Goal: Task Accomplishment & Management: Complete application form

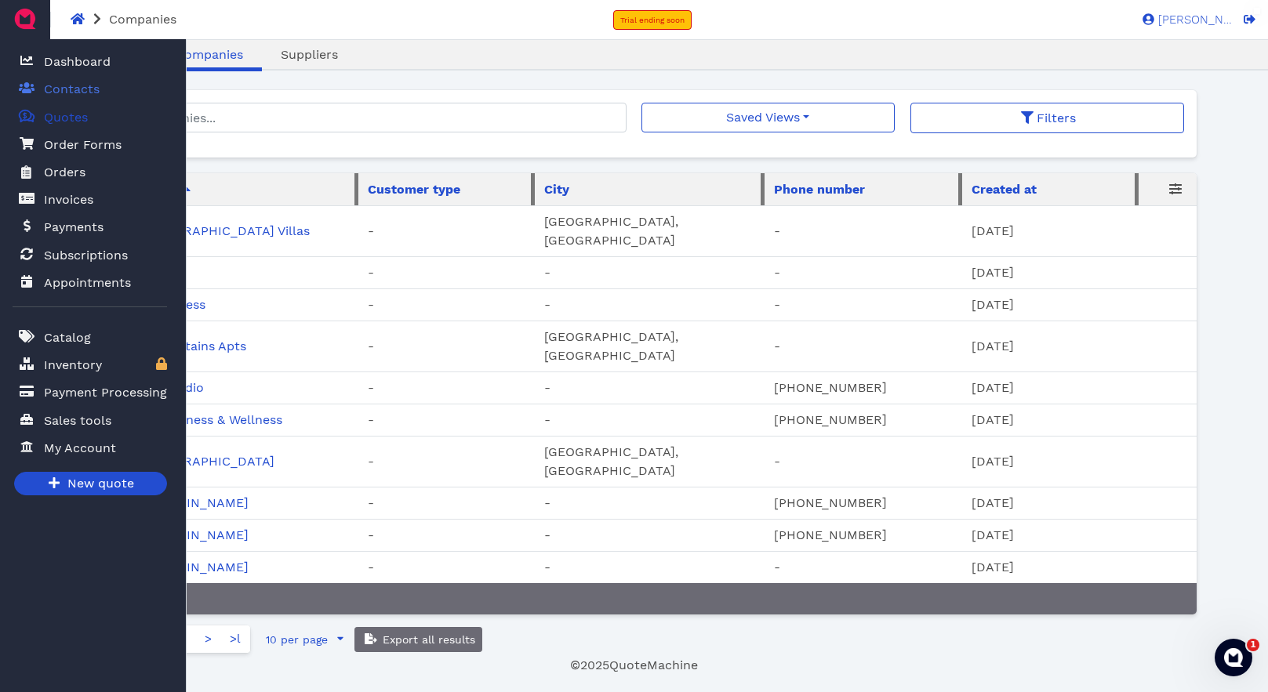
click at [72, 120] on span "Quotes" at bounding box center [66, 117] width 44 height 19
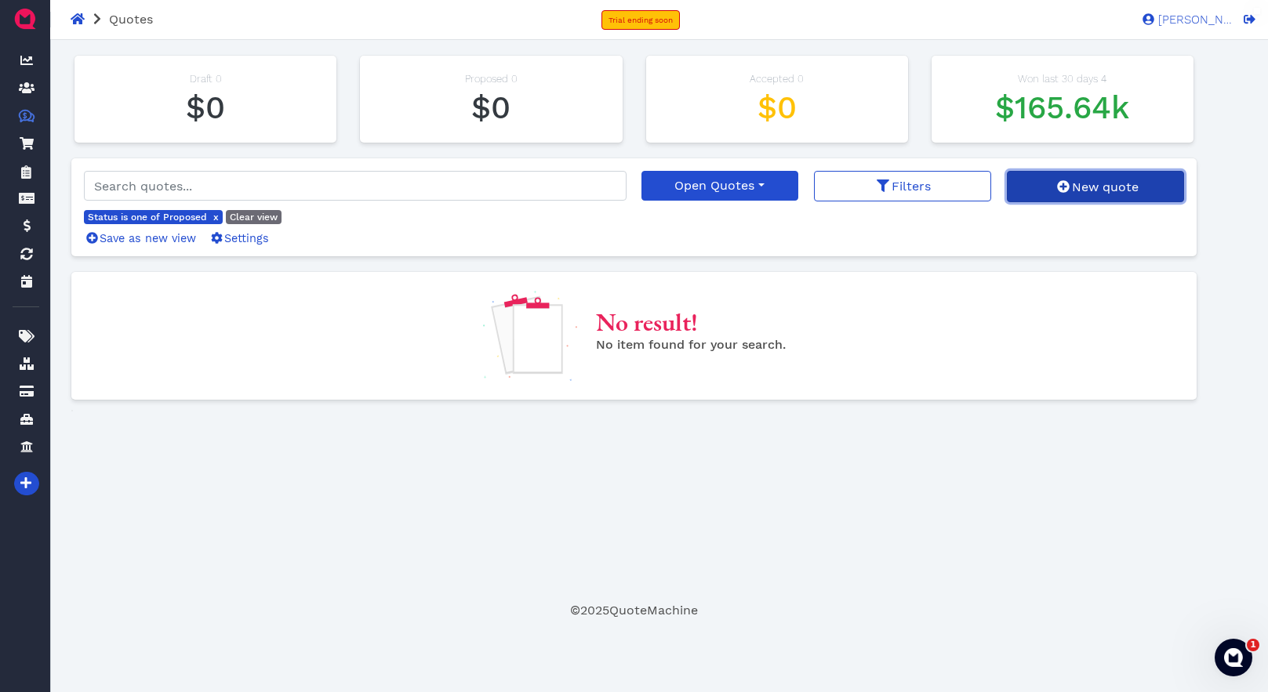
click at [1088, 186] on span "New quote" at bounding box center [1103, 187] width 69 height 15
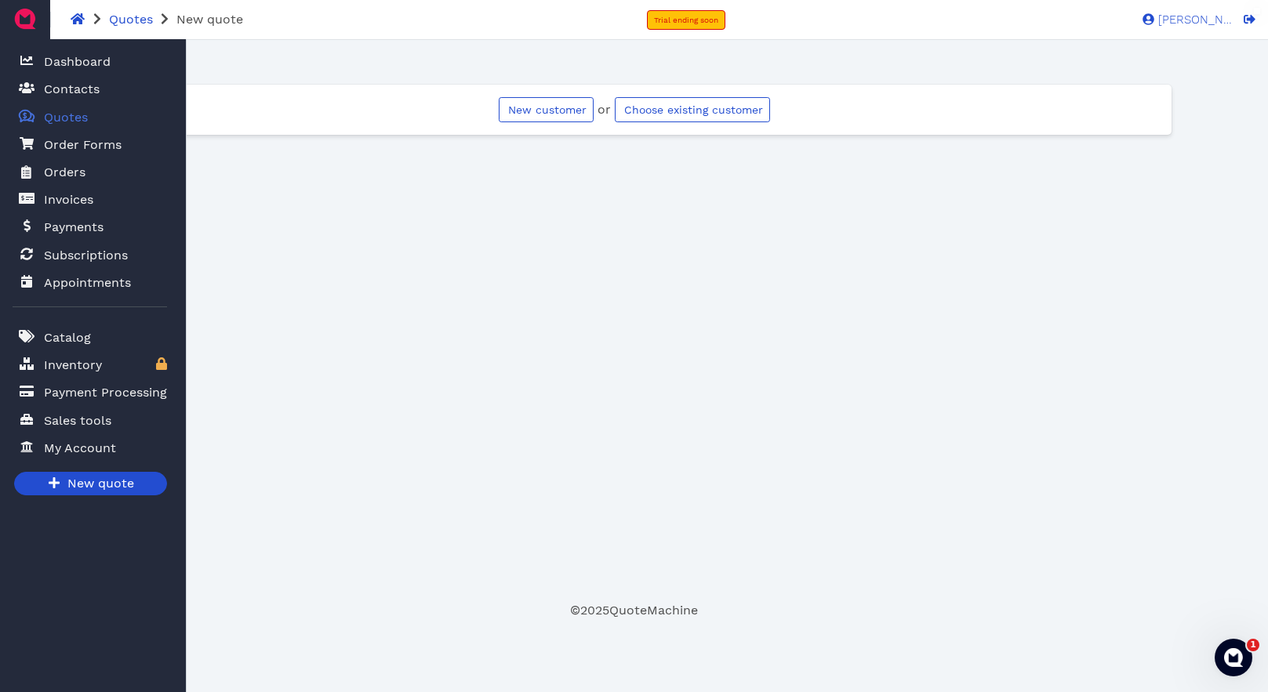
click at [71, 119] on span "Quotes" at bounding box center [66, 117] width 44 height 19
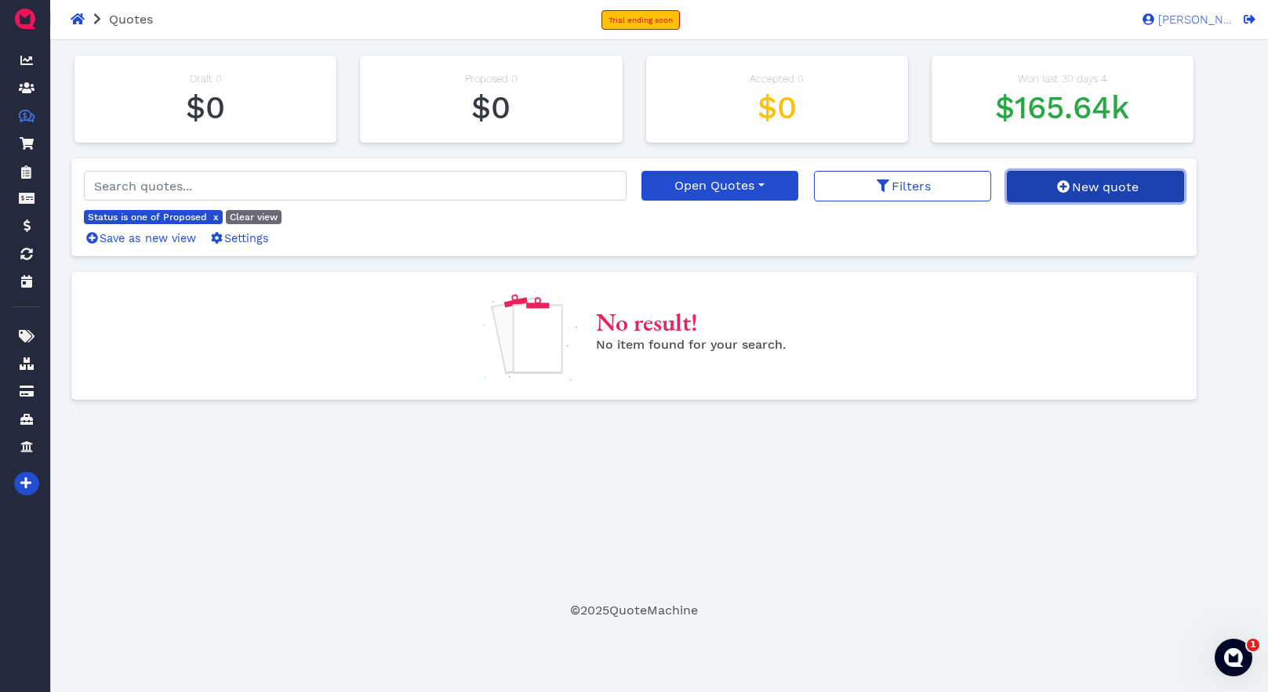
click at [1101, 187] on span "New quote" at bounding box center [1103, 187] width 69 height 15
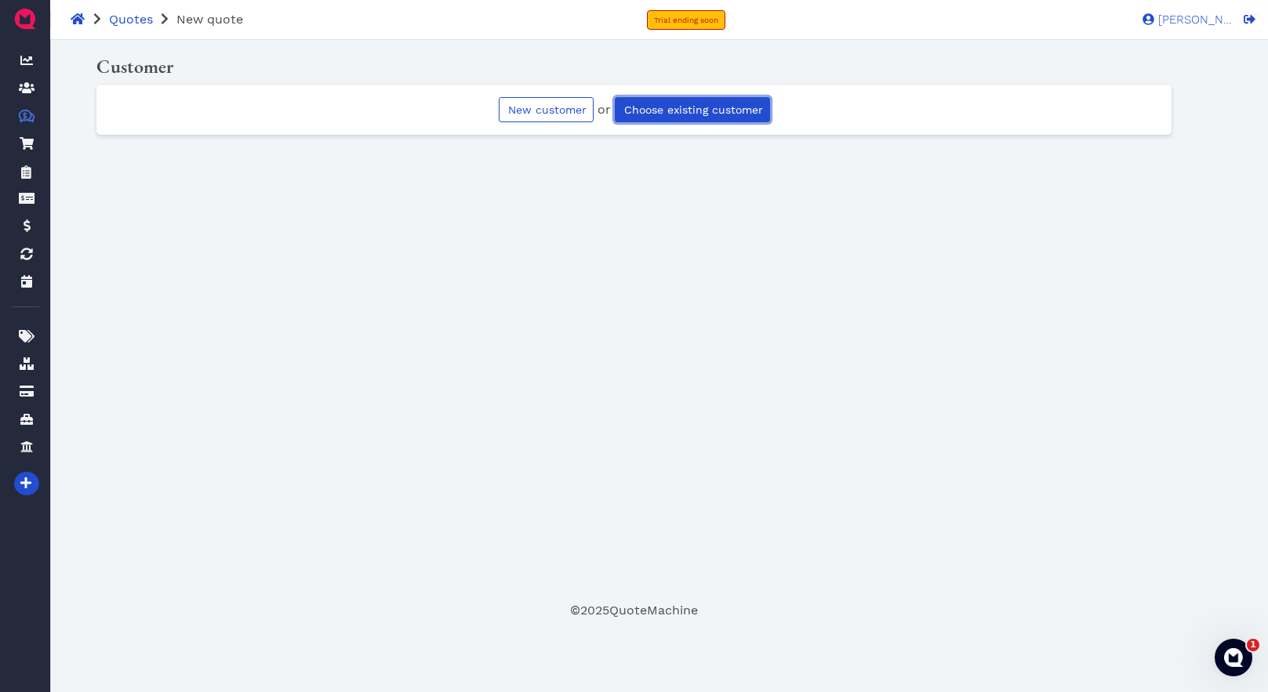
click at [702, 108] on span "Choose existing customer" at bounding box center [692, 109] width 141 height 13
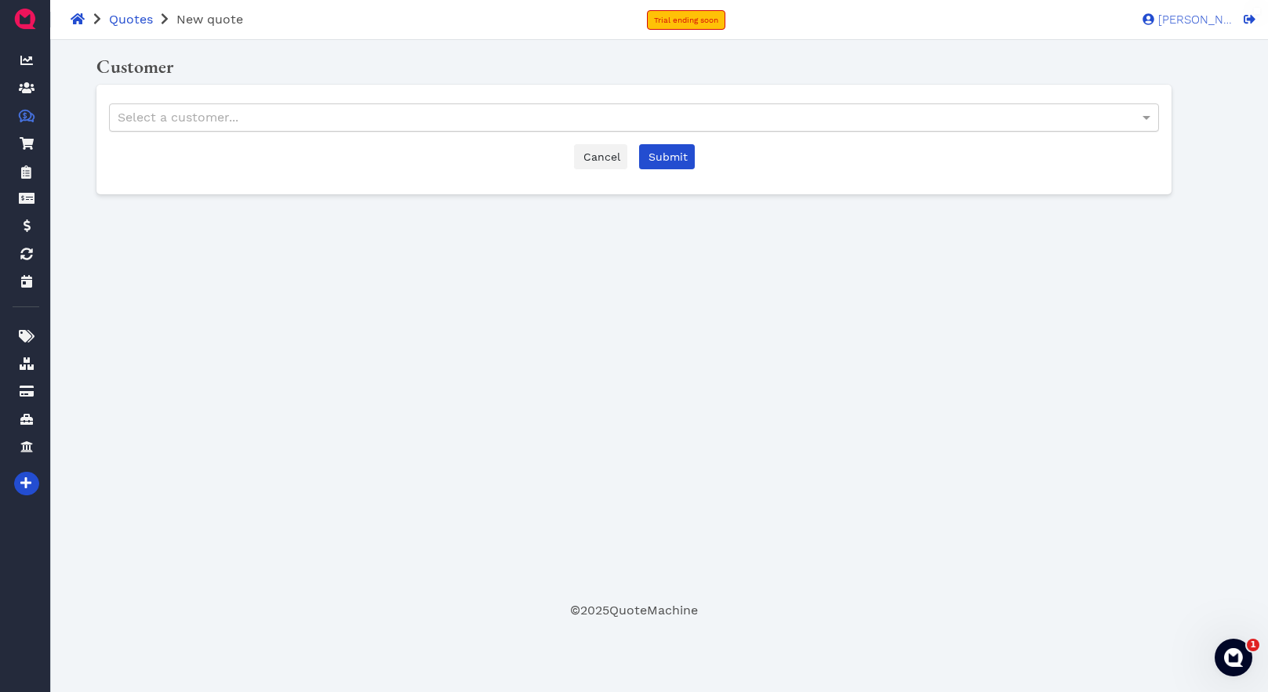
click at [480, 122] on div "Select a customer..." at bounding box center [633, 117] width 1047 height 27
type input "kodi"
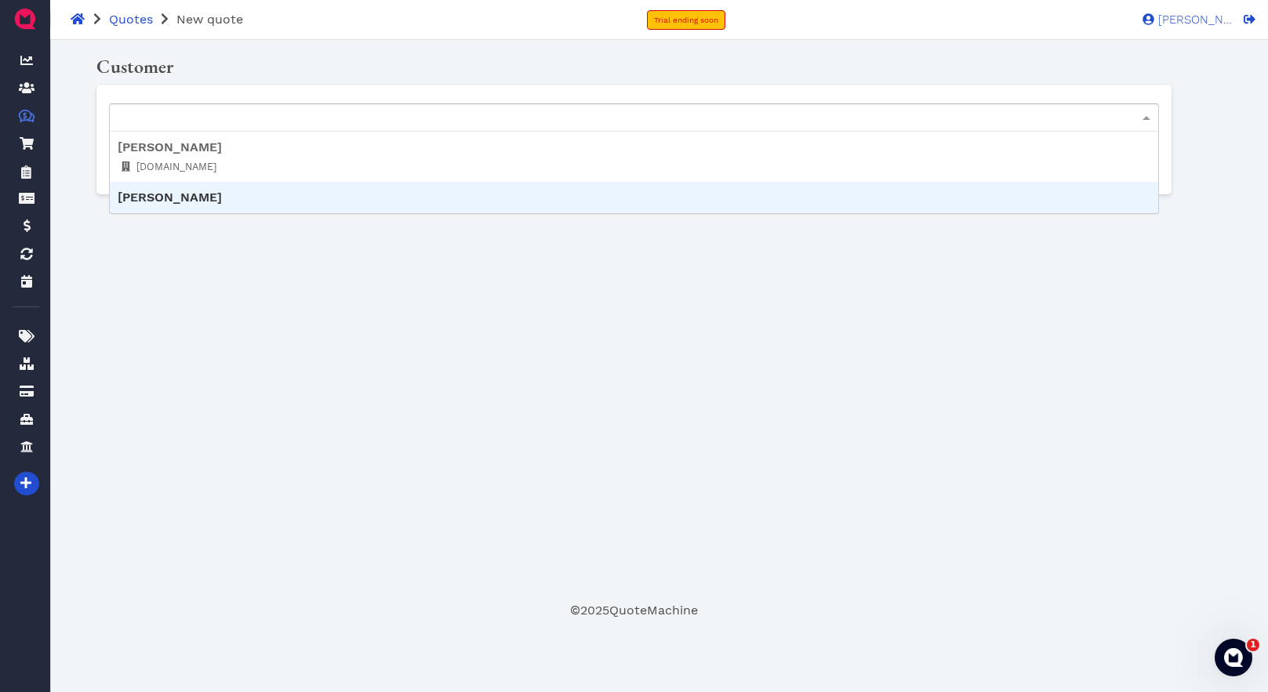
click at [319, 337] on div "Oops! × Customer kodi Kodi Sumpter dmsk12.org Ned Adams Cancel Submit Start new…" at bounding box center [633, 327] width 1124 height 549
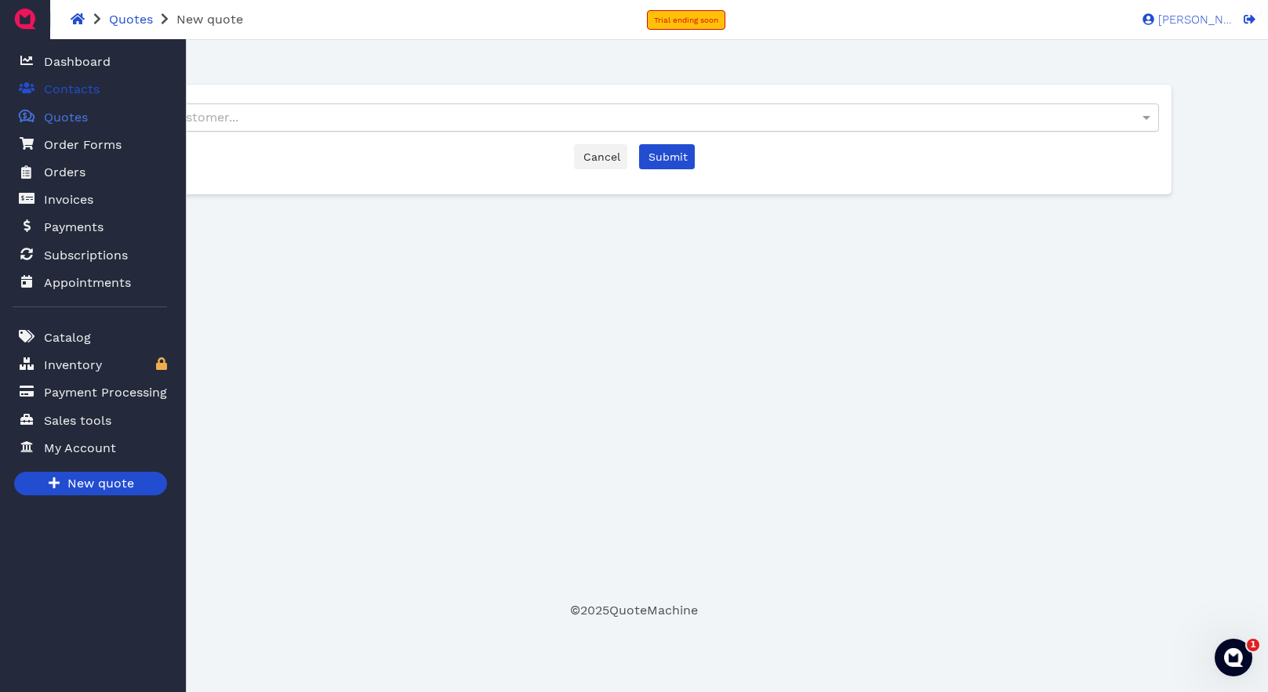
click at [68, 90] on span "Contacts" at bounding box center [72, 89] width 56 height 19
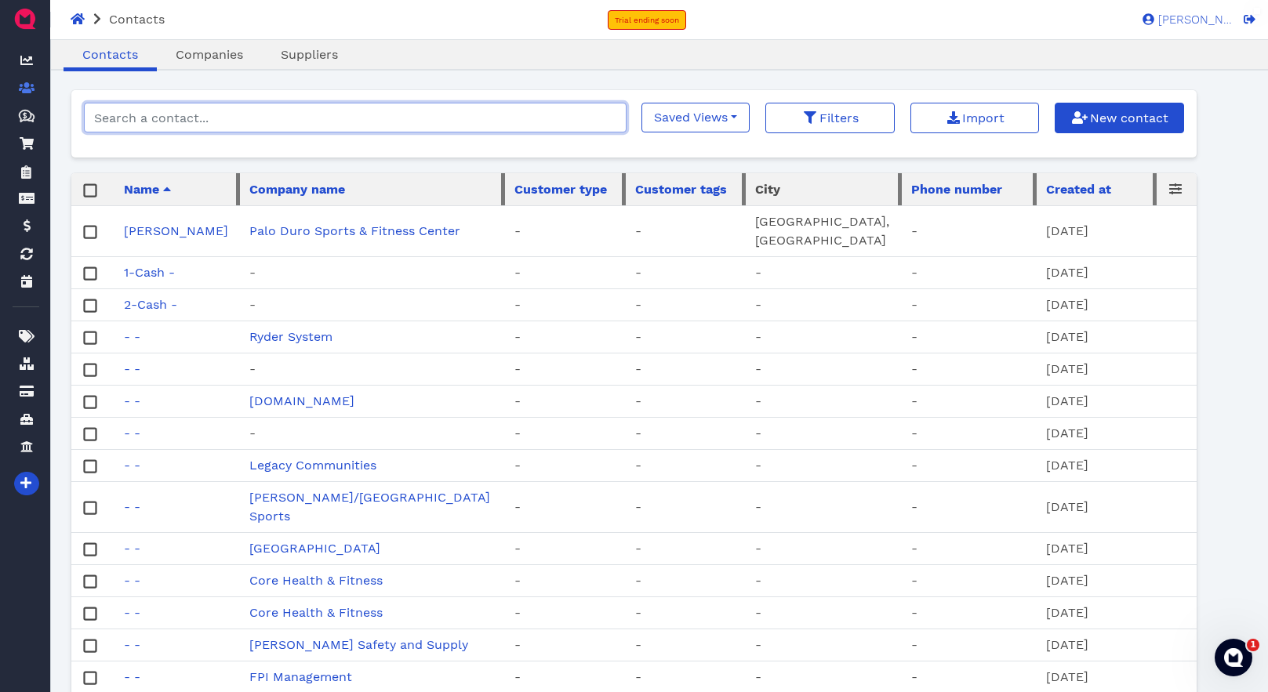
click at [247, 113] on input "search" at bounding box center [355, 118] width 542 height 30
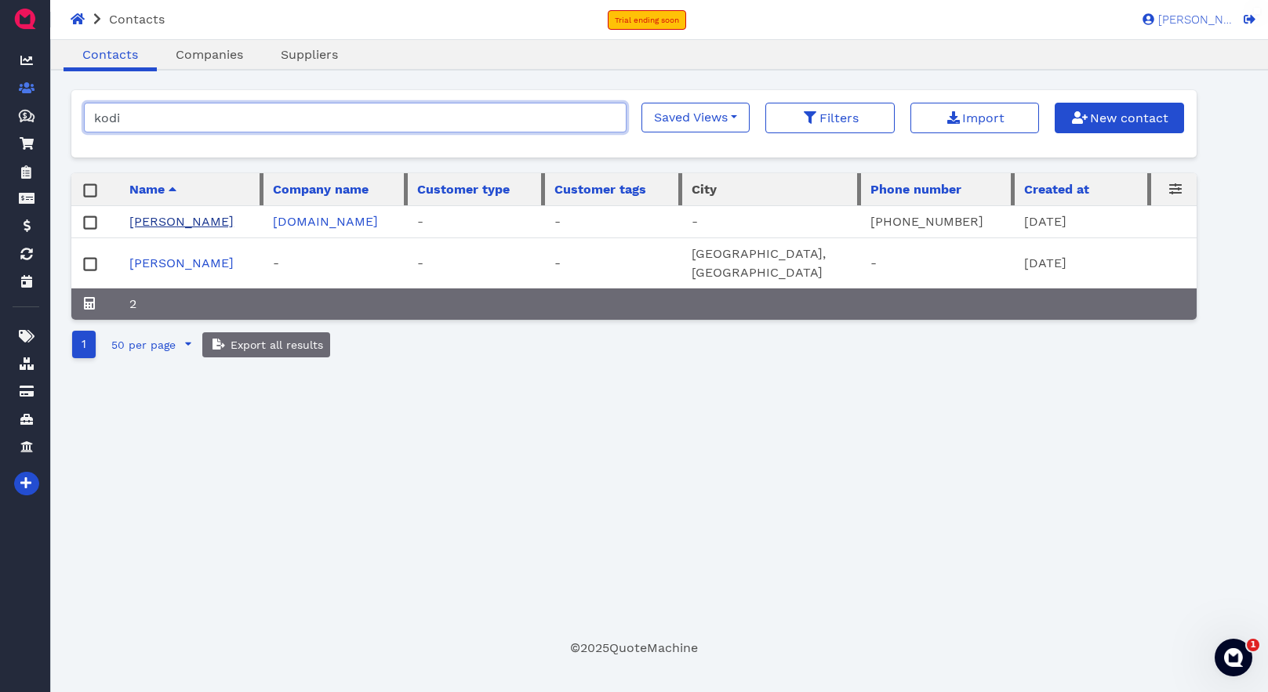
type input "kodi"
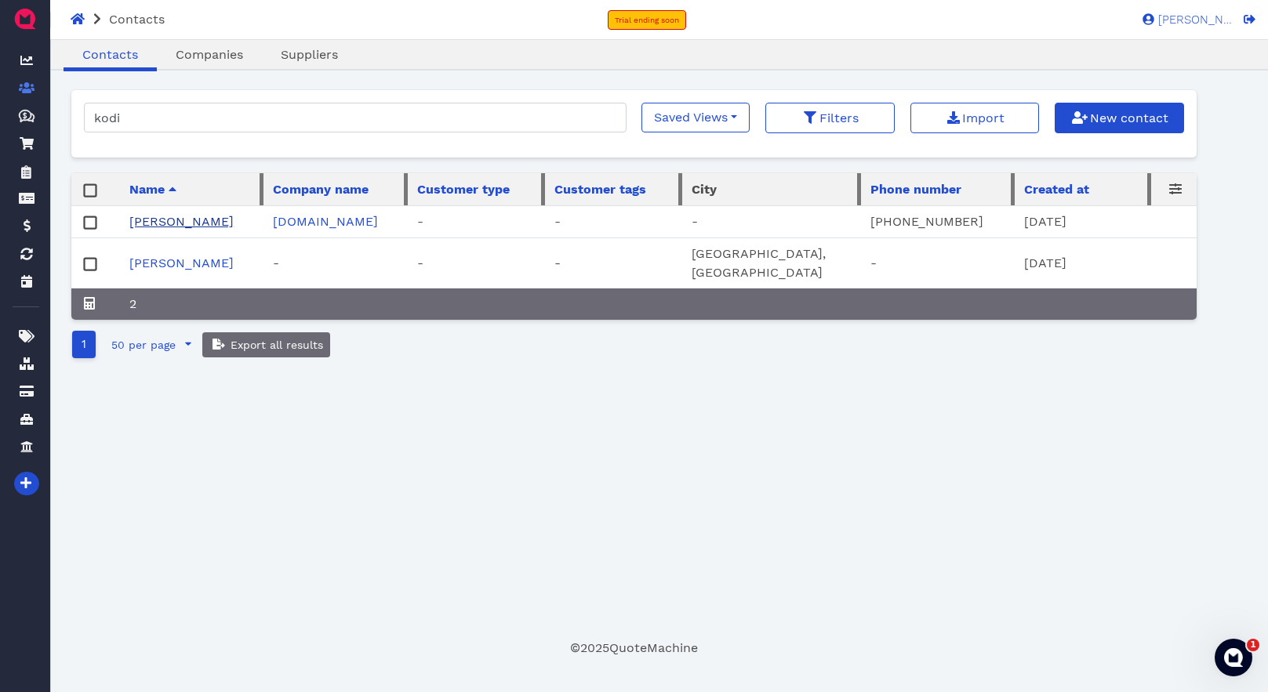
click at [165, 222] on link "[PERSON_NAME]" at bounding box center [181, 221] width 104 height 15
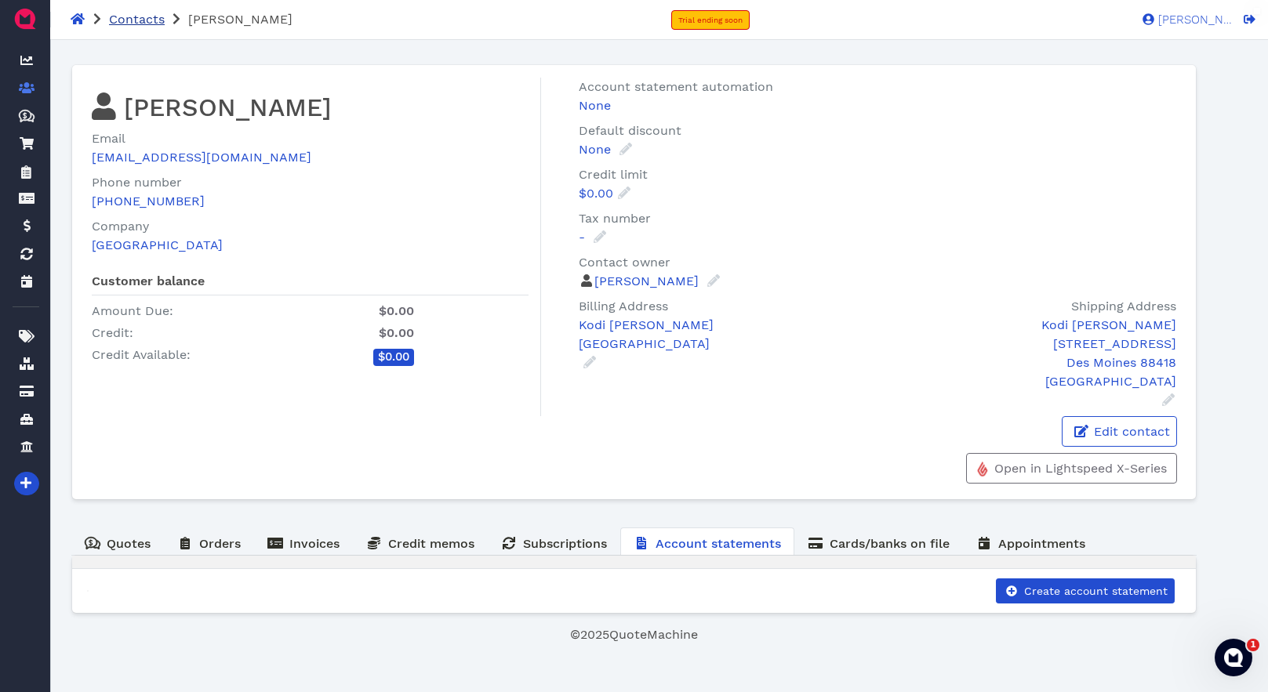
click at [131, 19] on span "Contacts" at bounding box center [137, 19] width 56 height 15
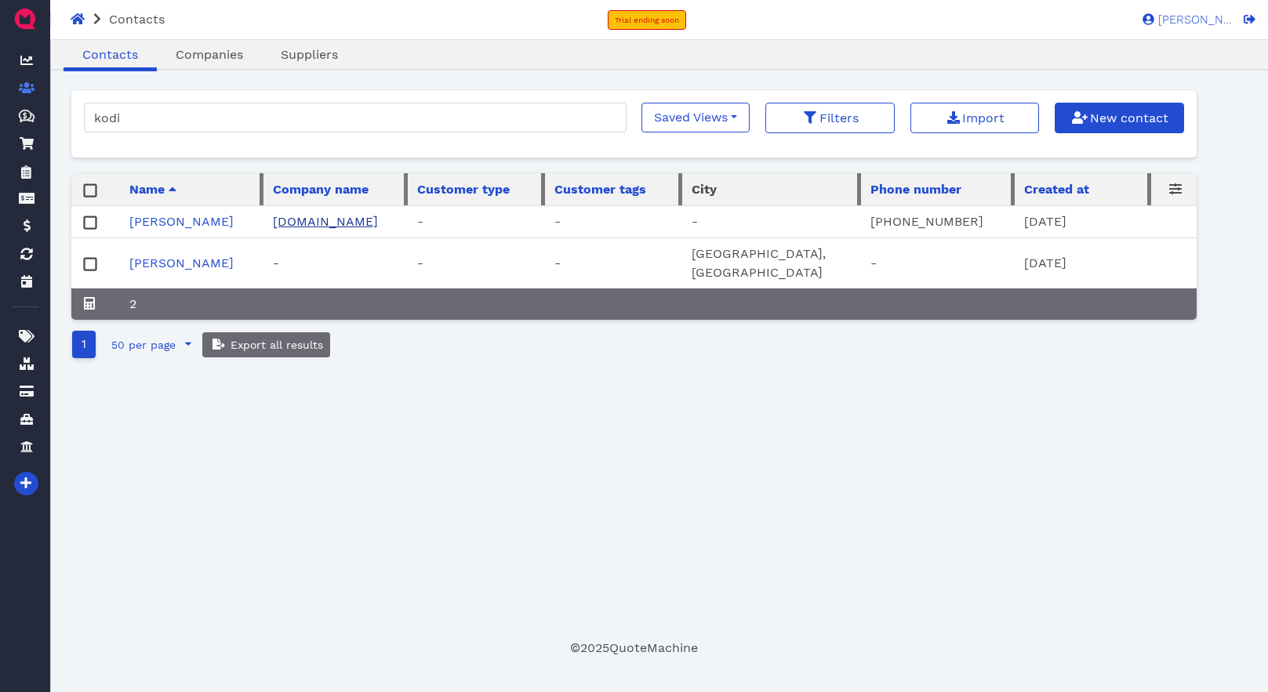
click at [327, 223] on link "[DOMAIN_NAME]" at bounding box center [325, 221] width 105 height 15
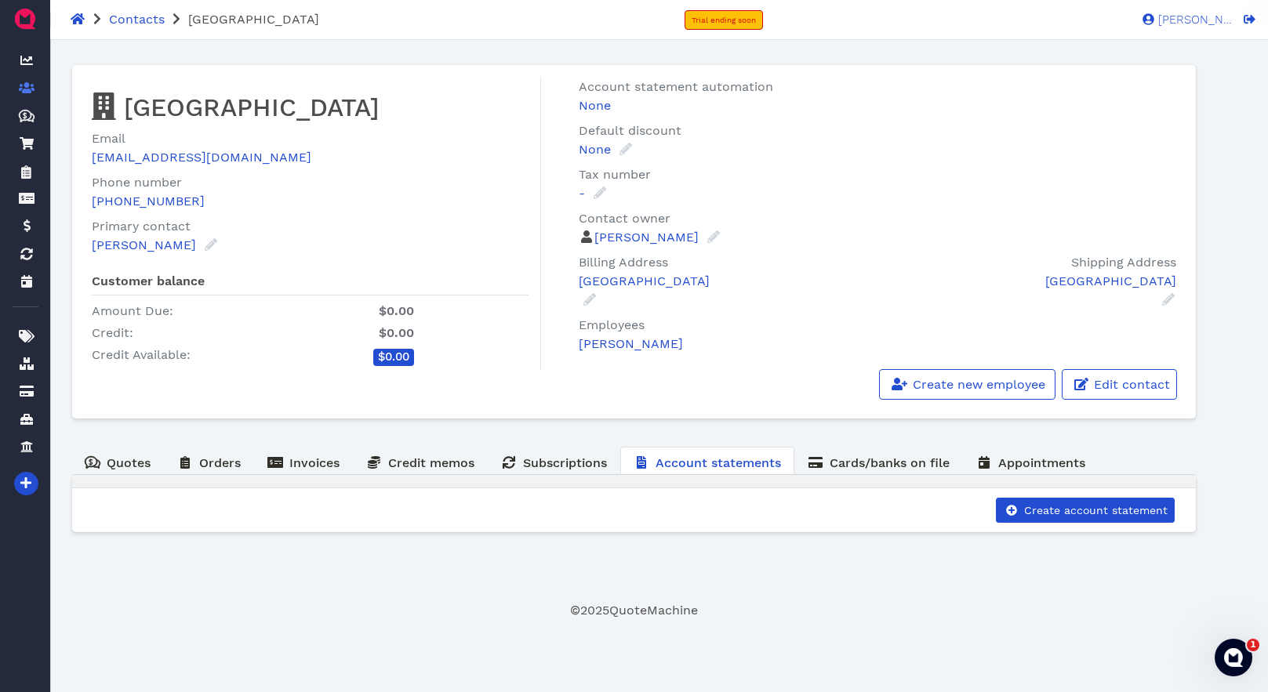
drag, startPoint x: 147, startPoint y: 20, endPoint x: 145, endPoint y: 38, distance: 18.9
click at [147, 20] on span "Contacts" at bounding box center [137, 19] width 56 height 15
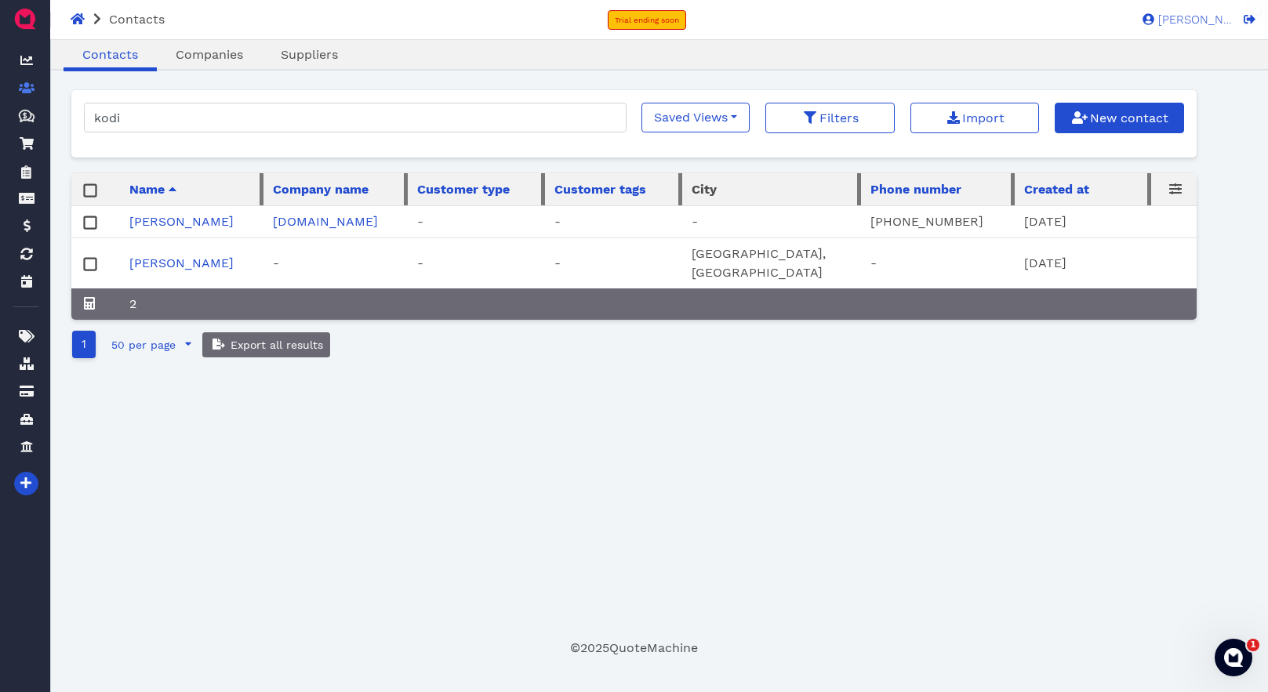
drag, startPoint x: 188, startPoint y: 223, endPoint x: 202, endPoint y: 237, distance: 20.0
click at [188, 223] on link "[PERSON_NAME]" at bounding box center [181, 221] width 104 height 15
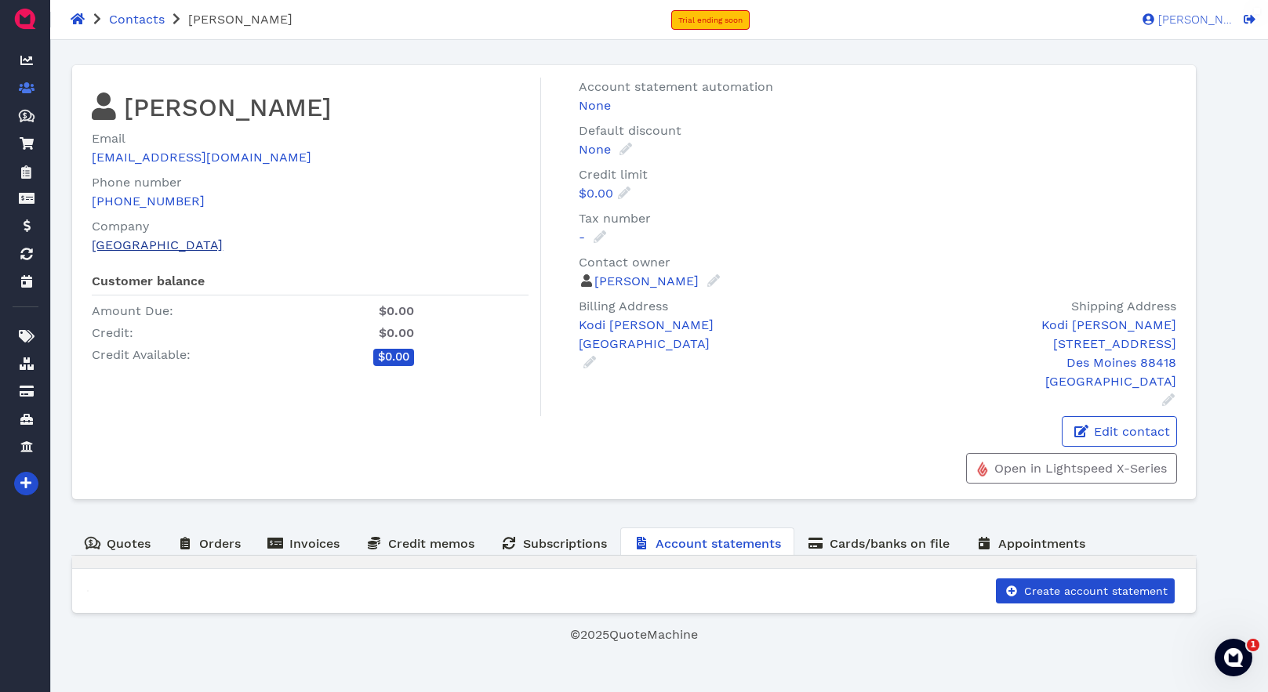
click at [147, 245] on link "[GEOGRAPHIC_DATA]" at bounding box center [157, 245] width 131 height 15
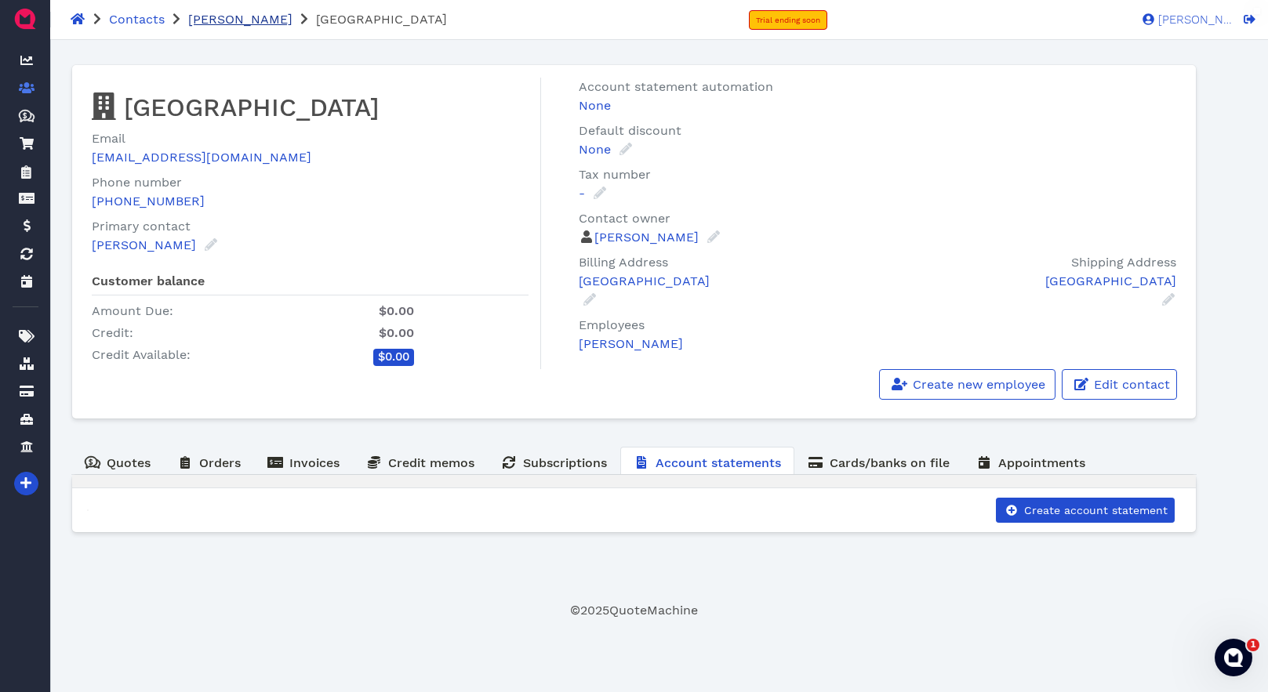
click at [223, 21] on span "[PERSON_NAME]" at bounding box center [240, 19] width 104 height 15
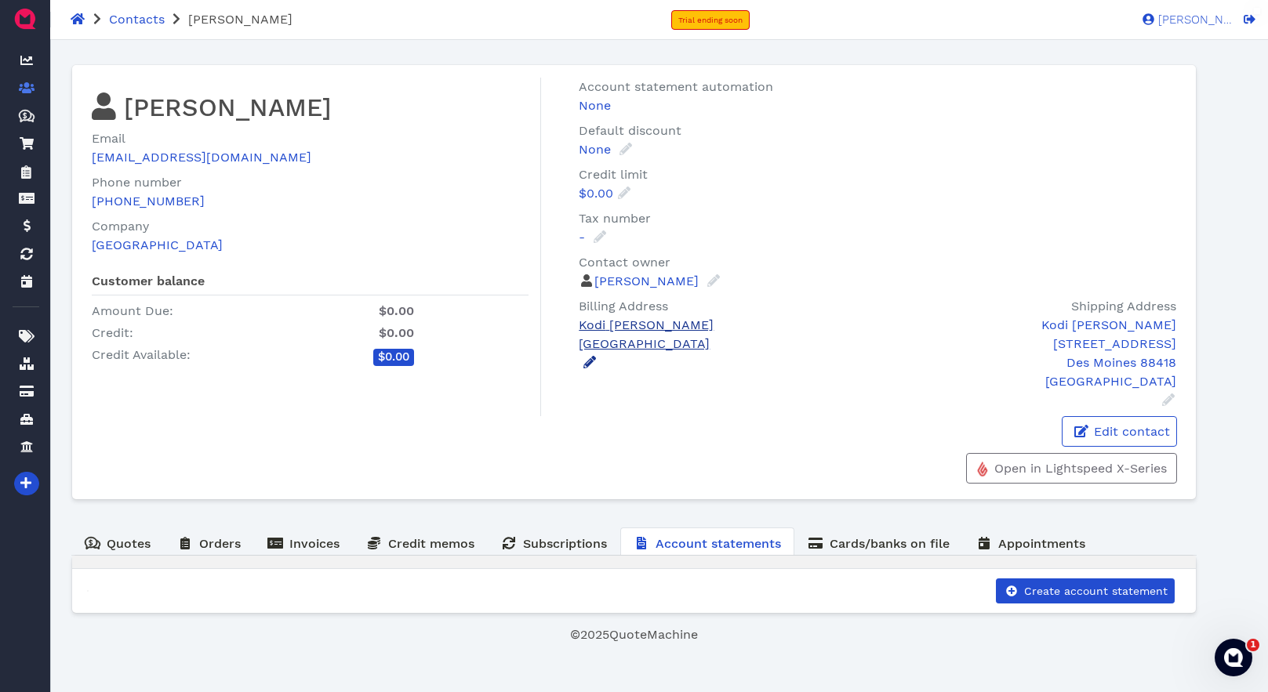
click at [590, 360] on icon at bounding box center [589, 362] width 13 height 13
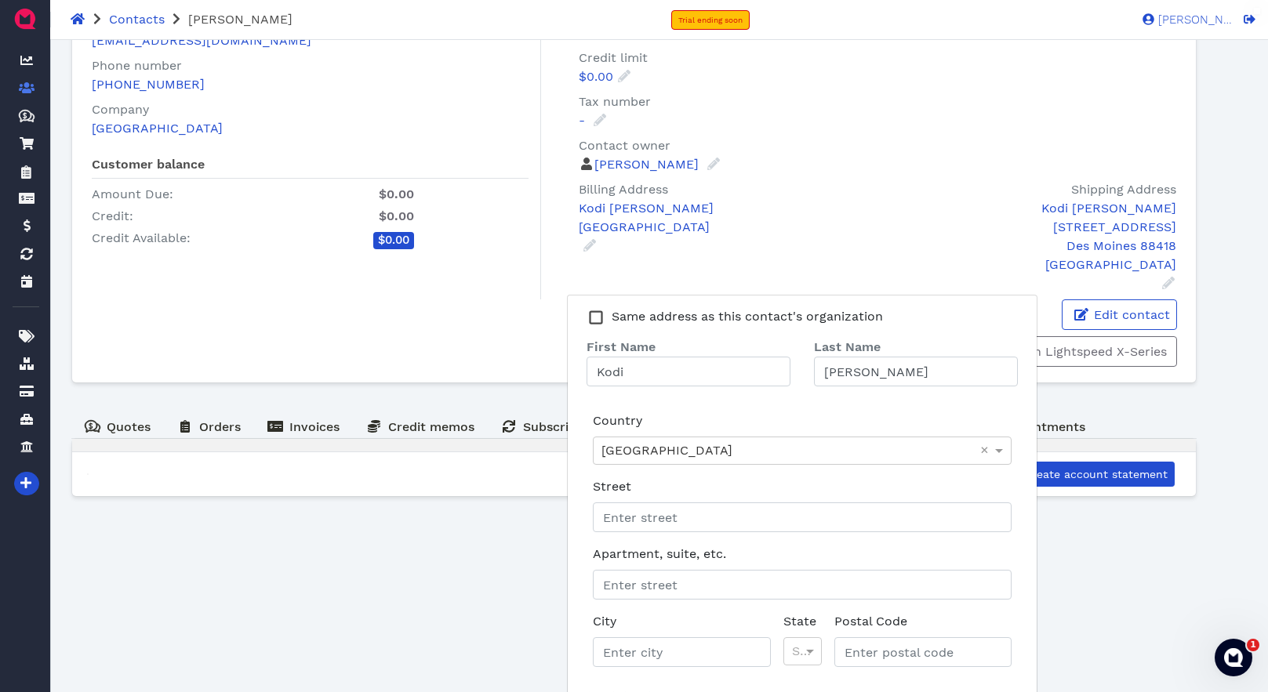
scroll to position [161, 0]
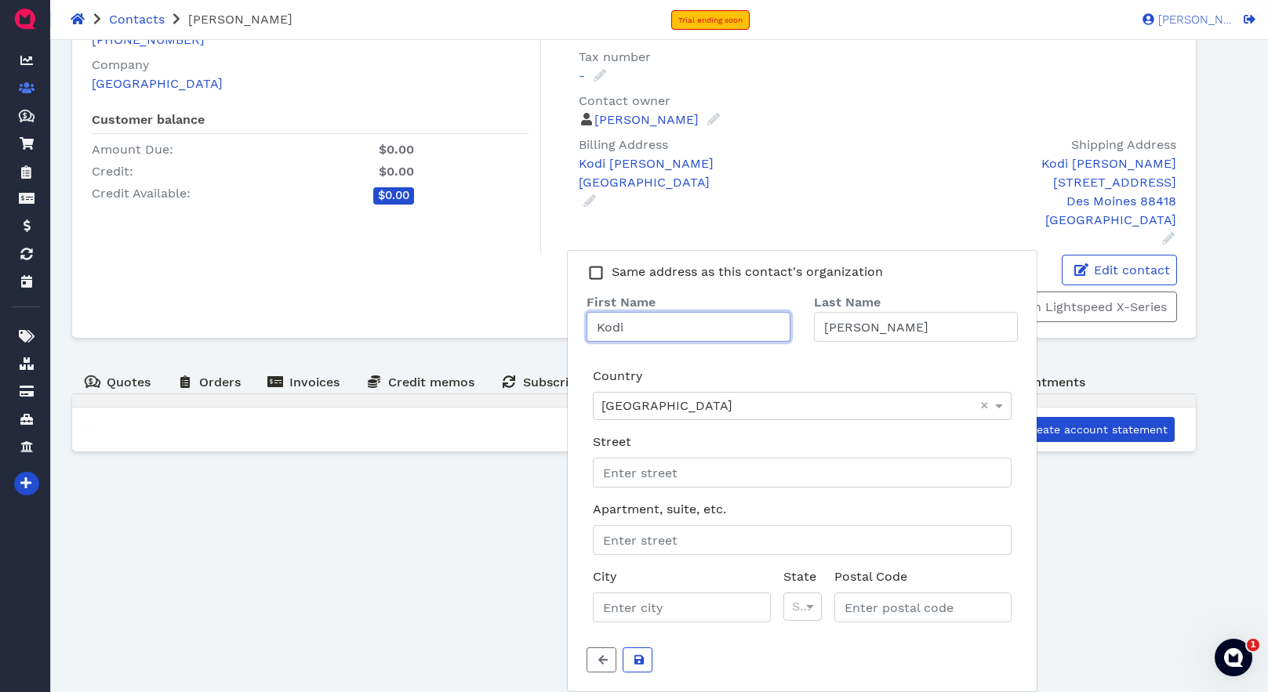
drag, startPoint x: 594, startPoint y: 328, endPoint x: 568, endPoint y: 328, distance: 25.9
click at [568, 328] on div "Same address as this contact's organization First Name Kodi Last Name [PERSON_N…" at bounding box center [802, 471] width 470 height 442
type input "Ganbriel"
drag, startPoint x: 905, startPoint y: 327, endPoint x: 782, endPoint y: 325, distance: 123.1
click at [782, 325] on div "First Name [PERSON_NAME] Last Name [PERSON_NAME] Contact last name is required" at bounding box center [802, 315] width 455 height 54
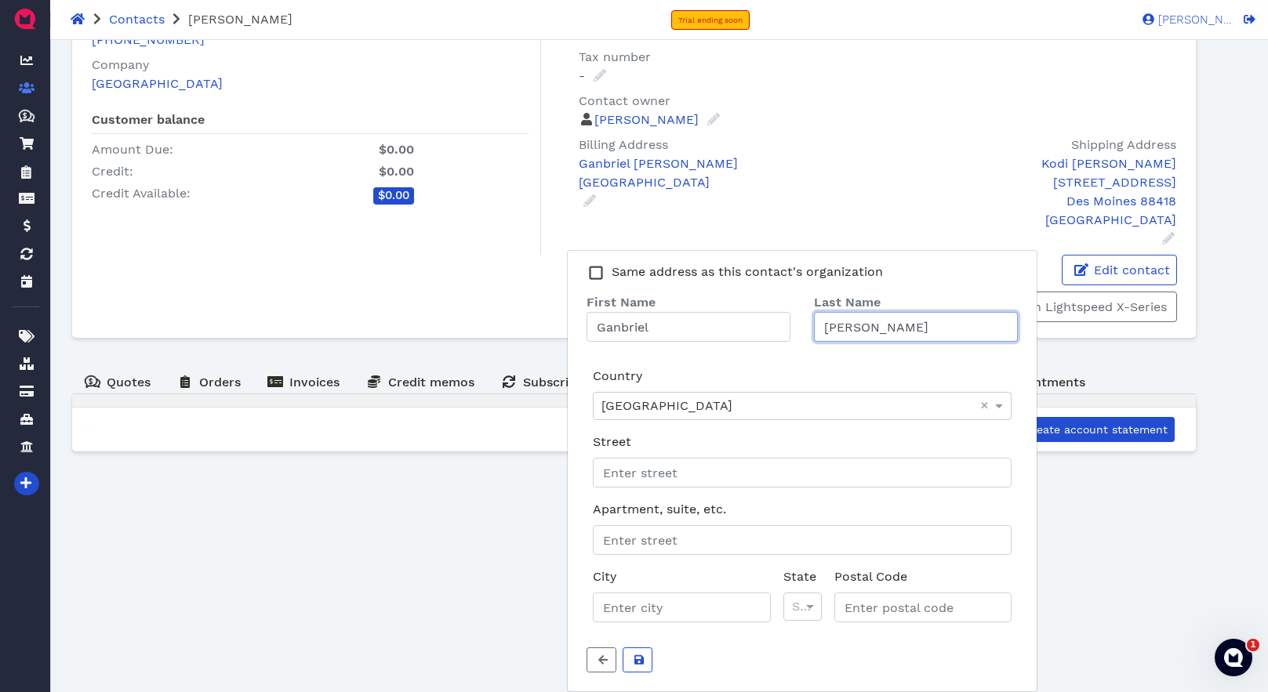
type input "[PERSON_NAME]"
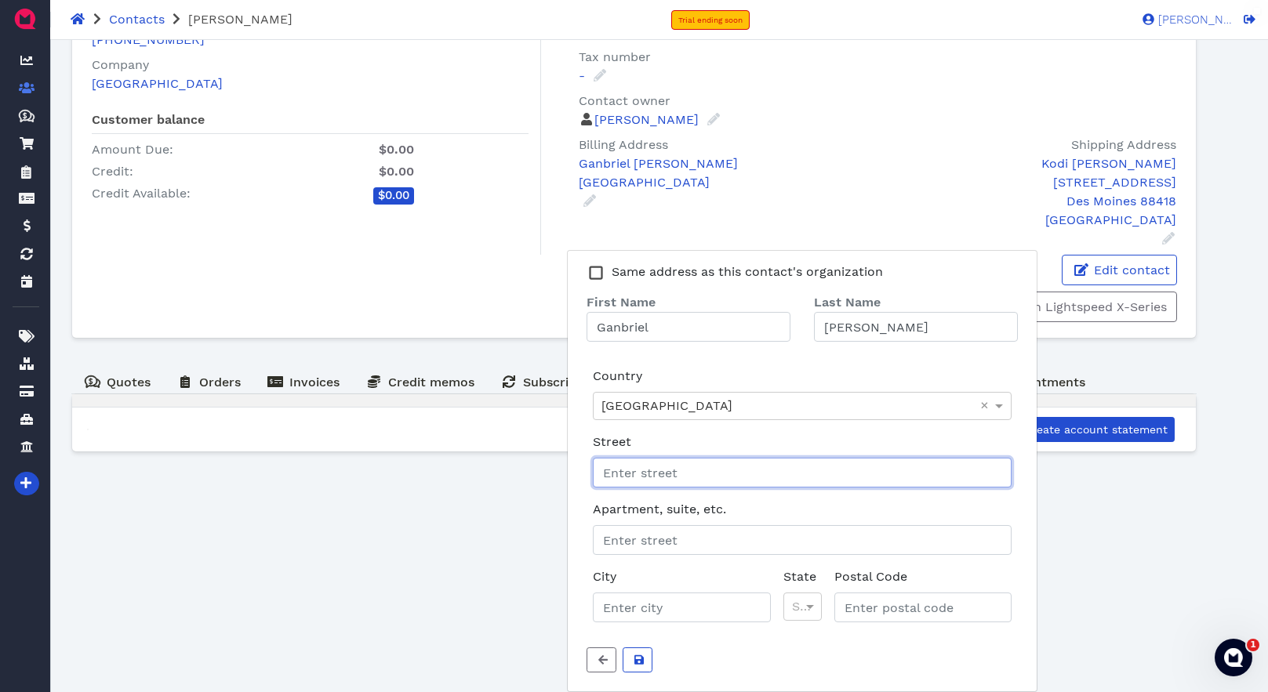
click at [720, 476] on input "Street" at bounding box center [802, 473] width 419 height 30
type input "[STREET_ADDRESS][PERSON_NAME]"
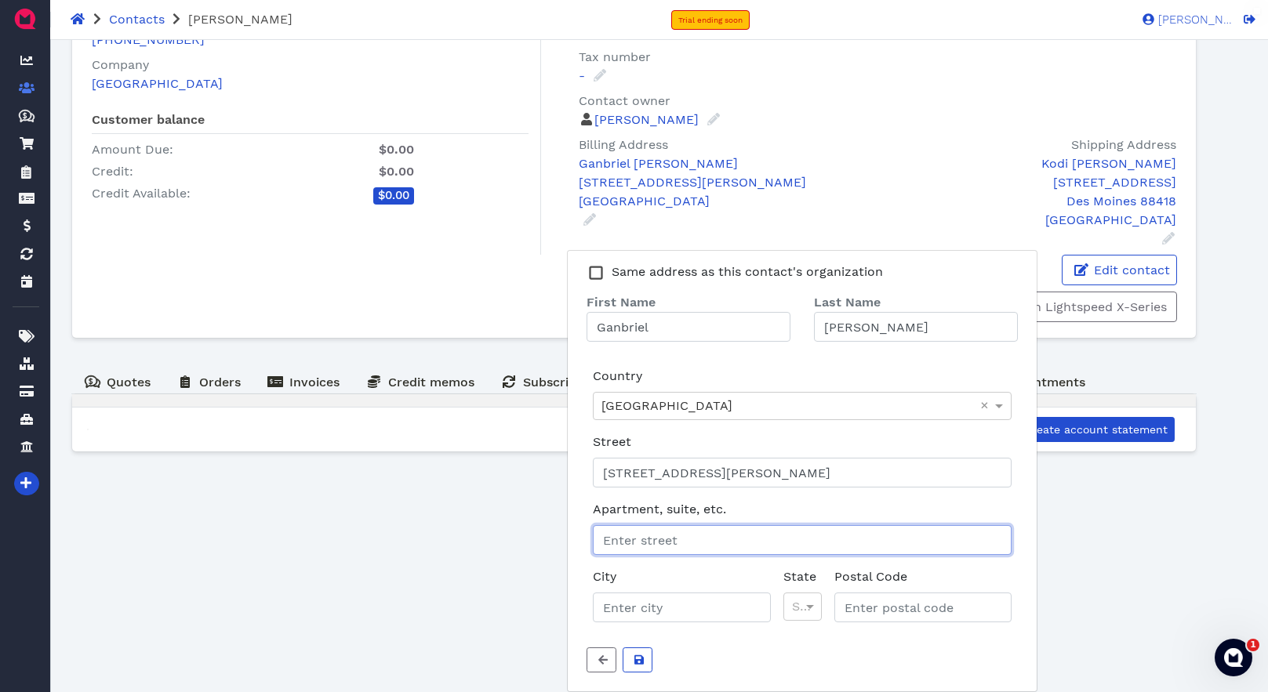
click at [741, 546] on input "Apartment, suite, etc." at bounding box center [802, 540] width 419 height 30
type input "Ste. 200"
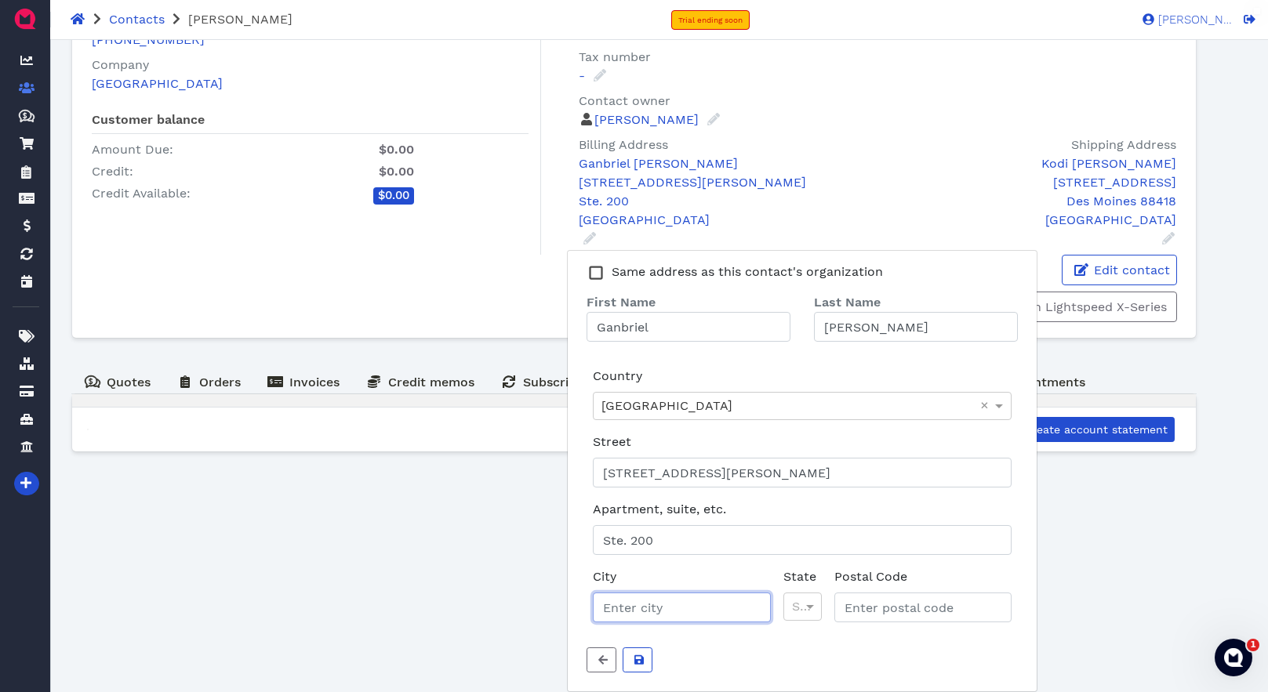
click at [704, 613] on input "City" at bounding box center [681, 608] width 177 height 30
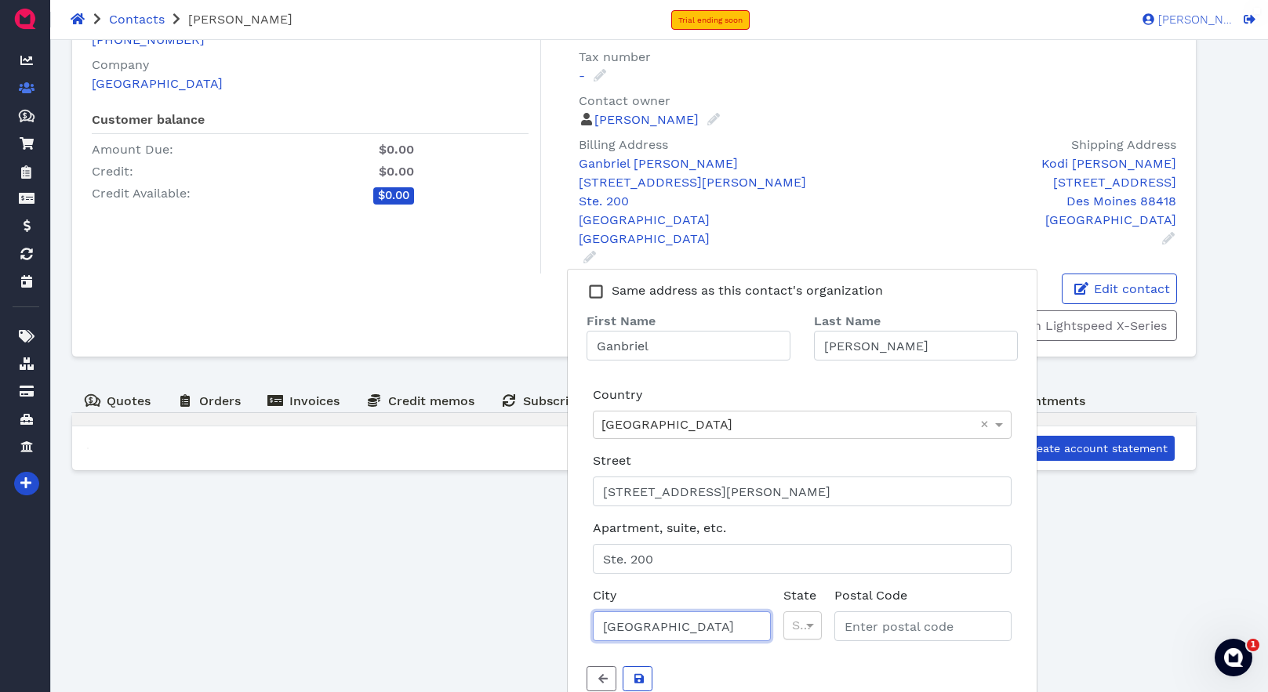
type input "[GEOGRAPHIC_DATA]"
click at [807, 626] on div "Select..." at bounding box center [802, 625] width 38 height 28
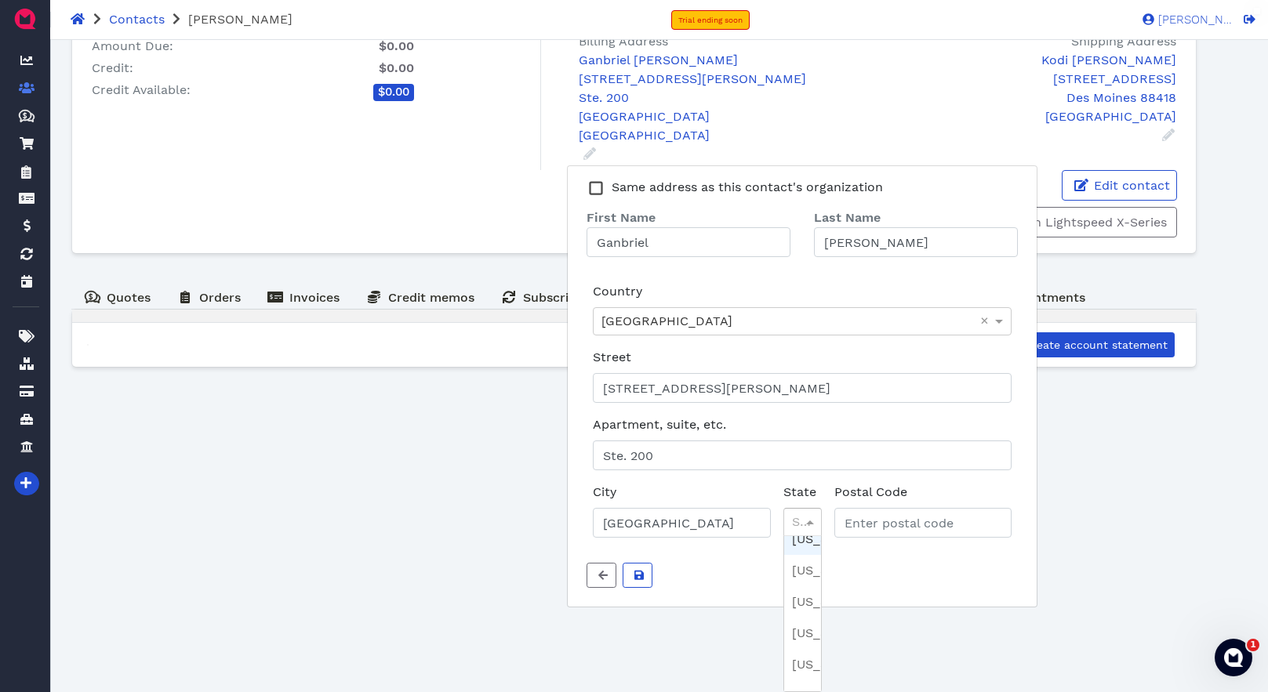
scroll to position [180, 0]
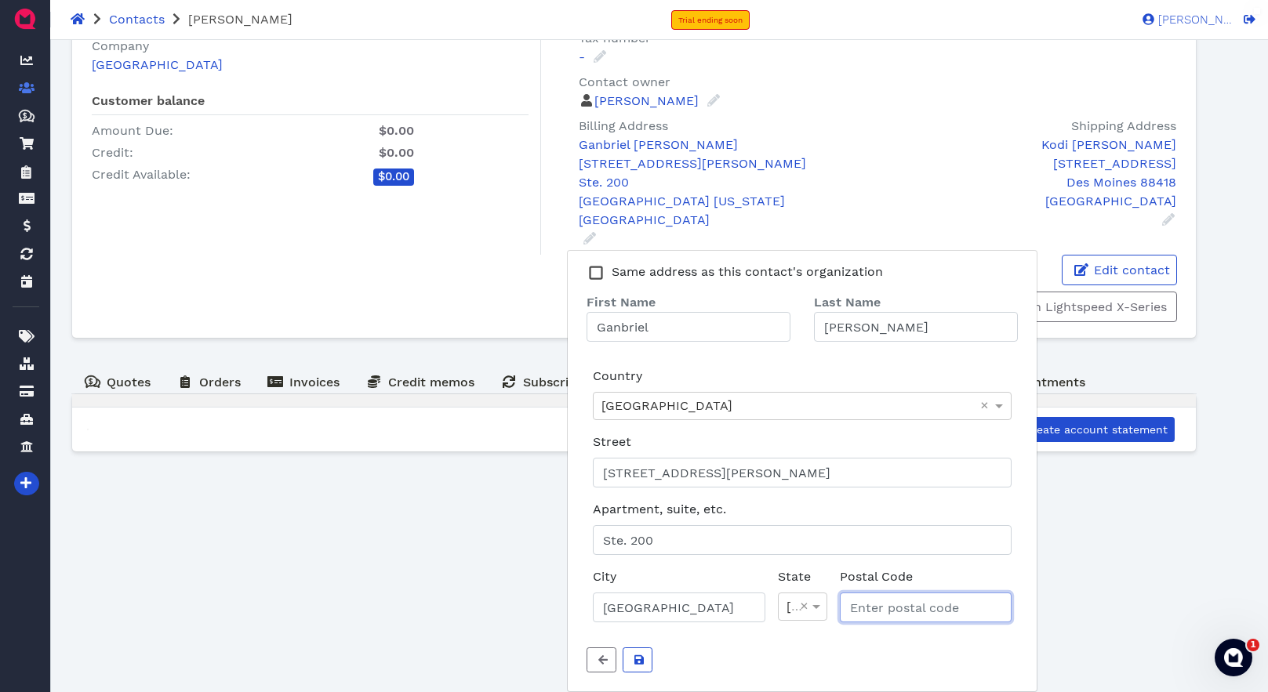
click at [905, 608] on input "Postal Code" at bounding box center [926, 608] width 172 height 30
type input "87106"
click at [639, 661] on icon "submit" at bounding box center [638, 660] width 9 height 11
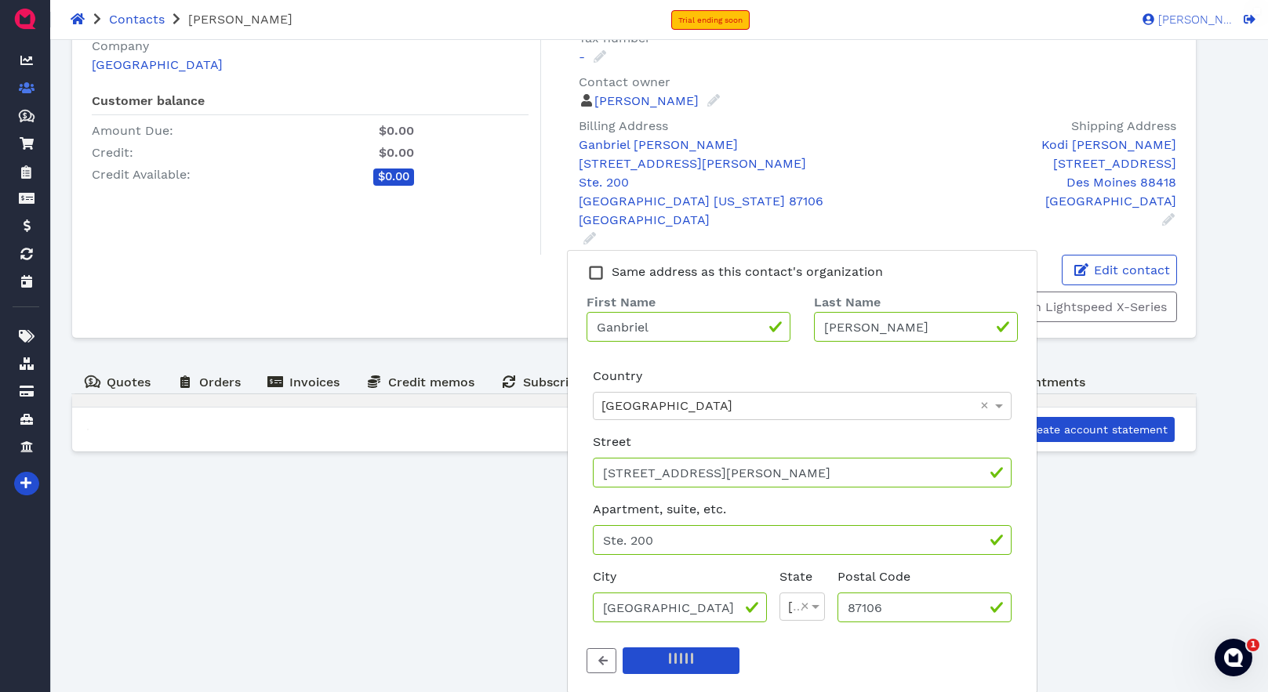
scroll to position [0, 0]
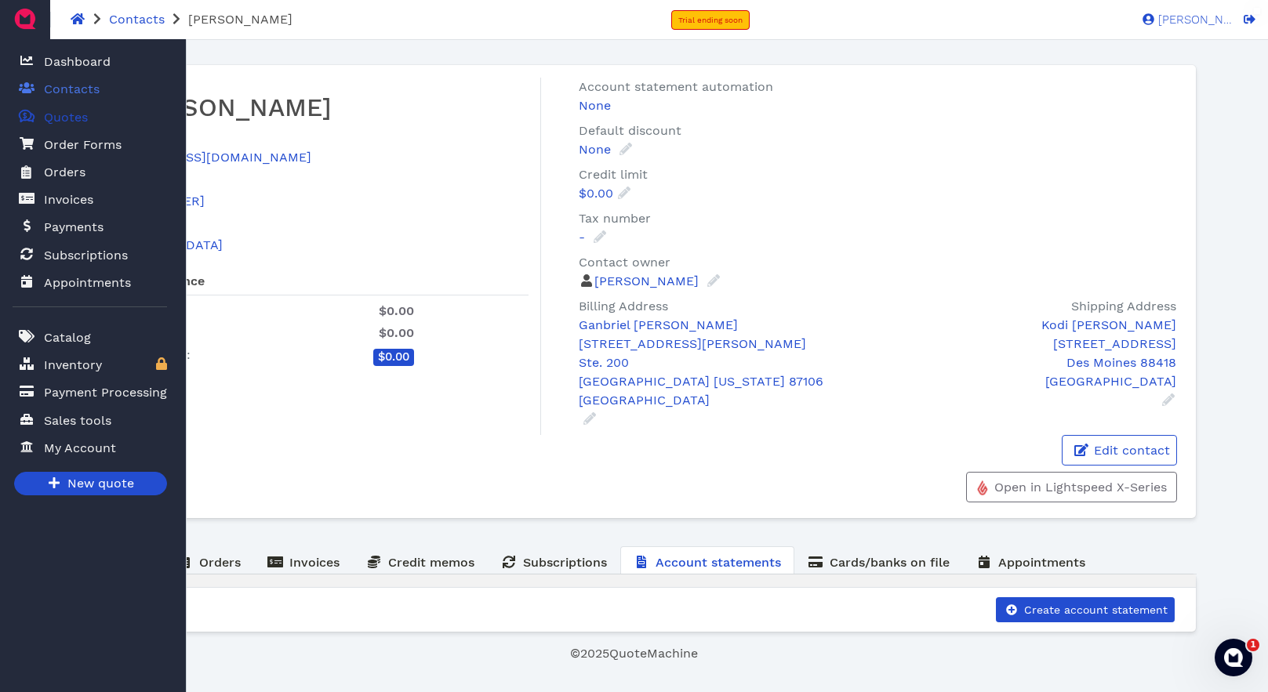
click at [66, 121] on span "Quotes" at bounding box center [66, 117] width 44 height 19
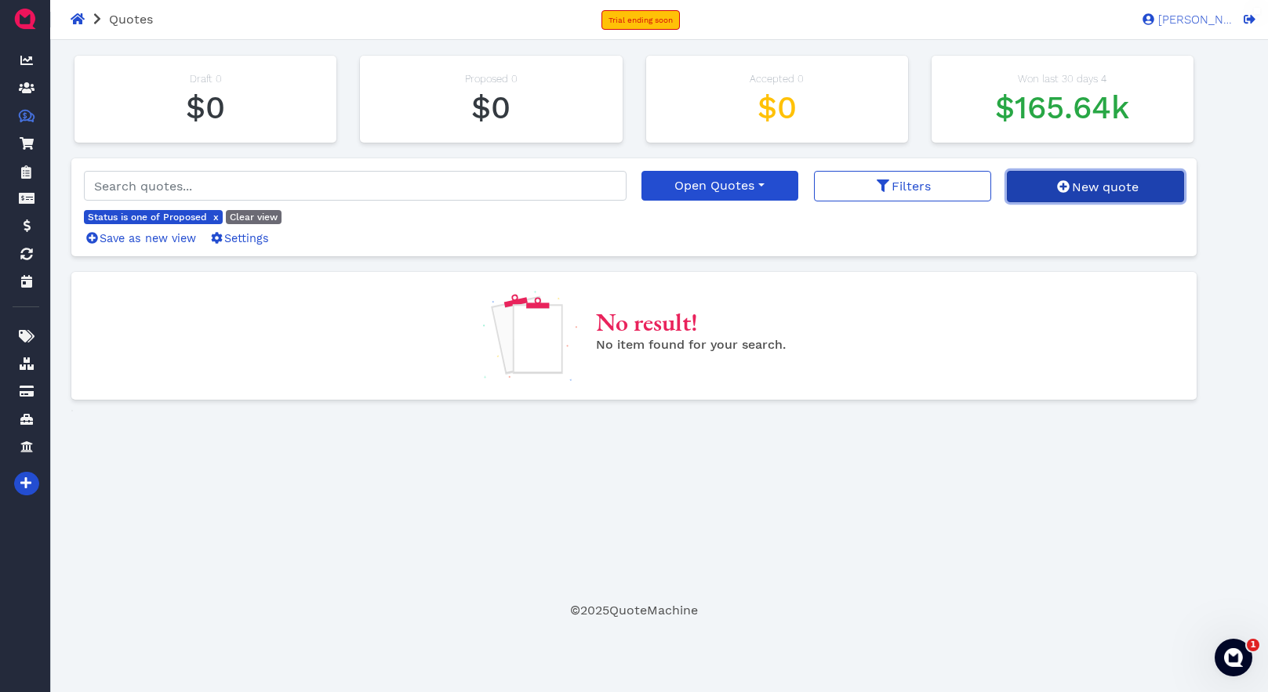
click at [1093, 192] on span "New quote" at bounding box center [1103, 187] width 69 height 15
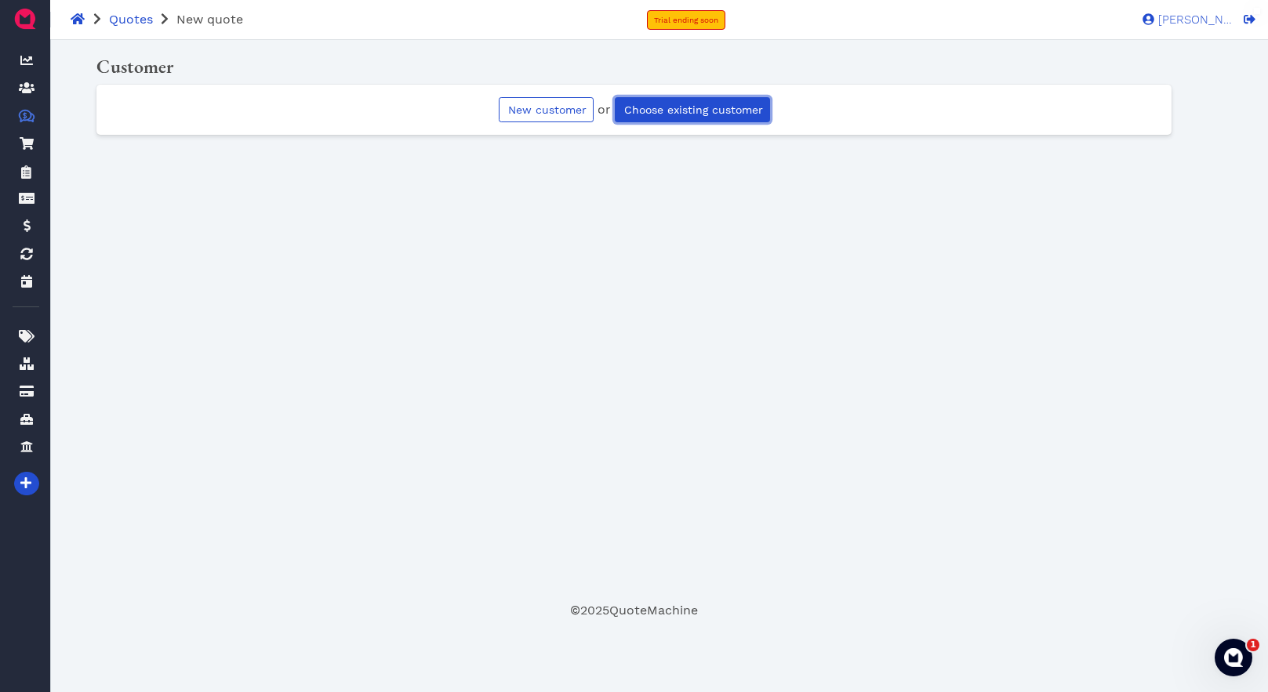
click at [689, 118] on link "Choose existing customer" at bounding box center [692, 109] width 155 height 25
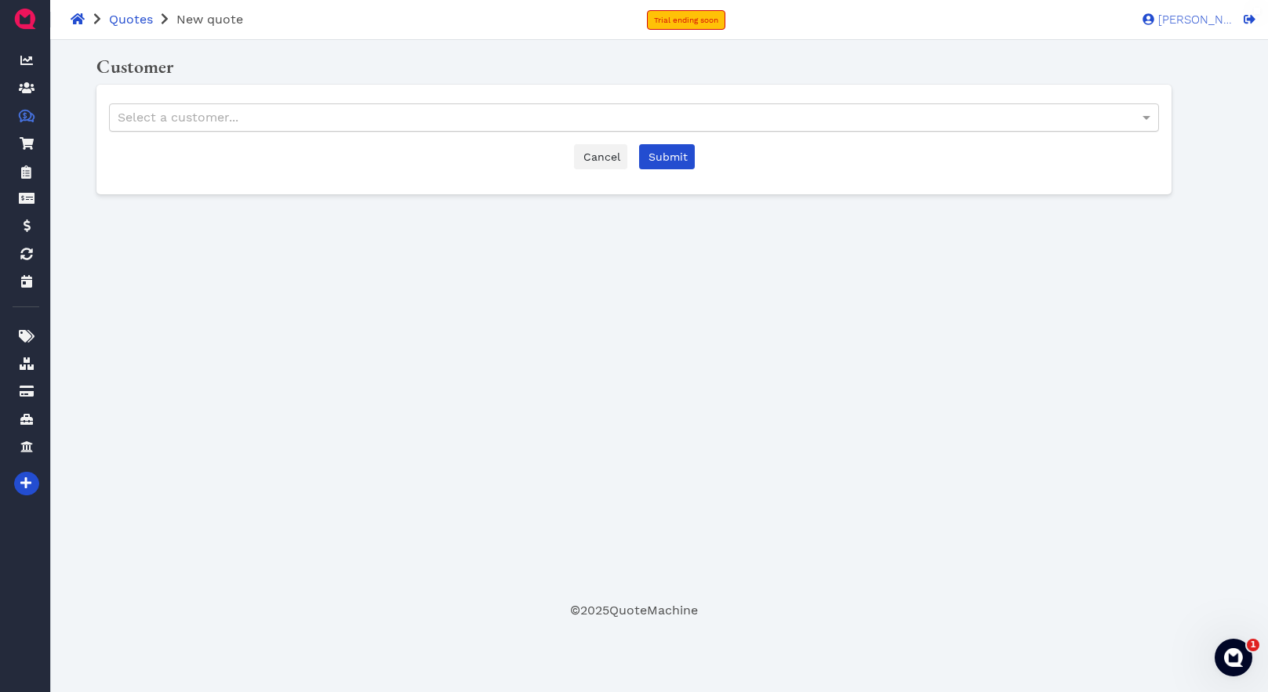
click at [529, 126] on div "Select a customer..." at bounding box center [633, 117] width 1047 height 27
type input "kodi"
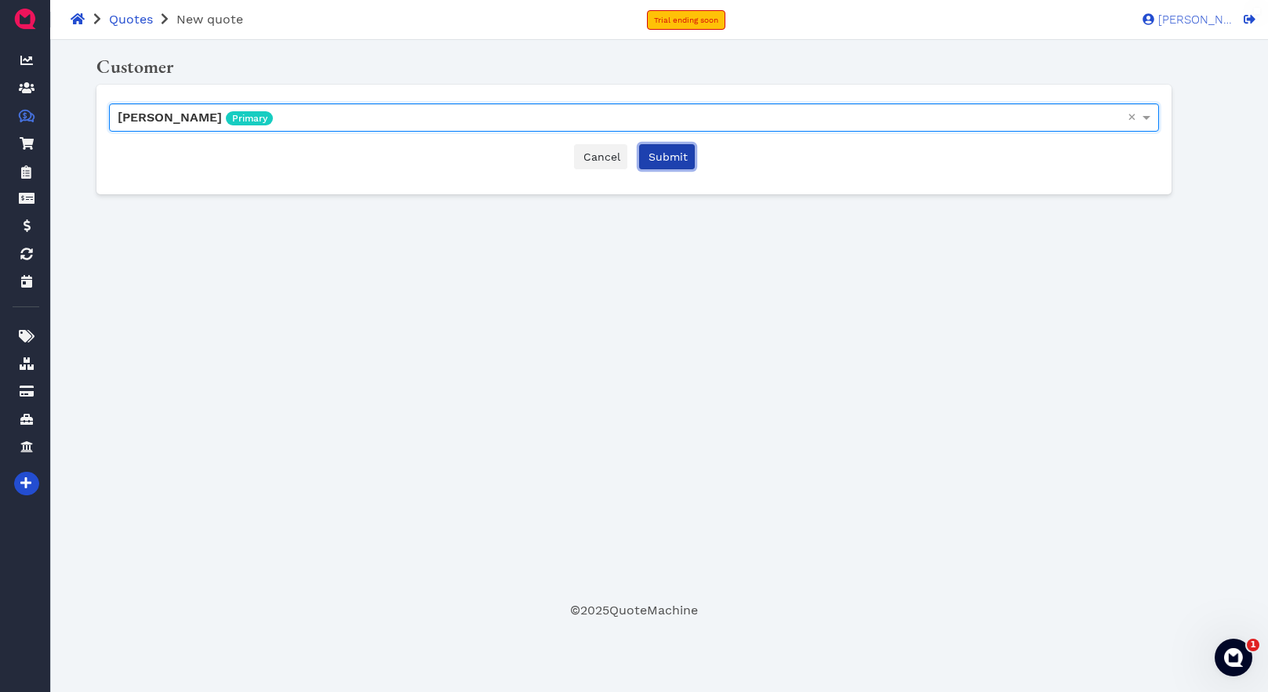
click at [684, 154] on span "Submit" at bounding box center [667, 157] width 42 height 13
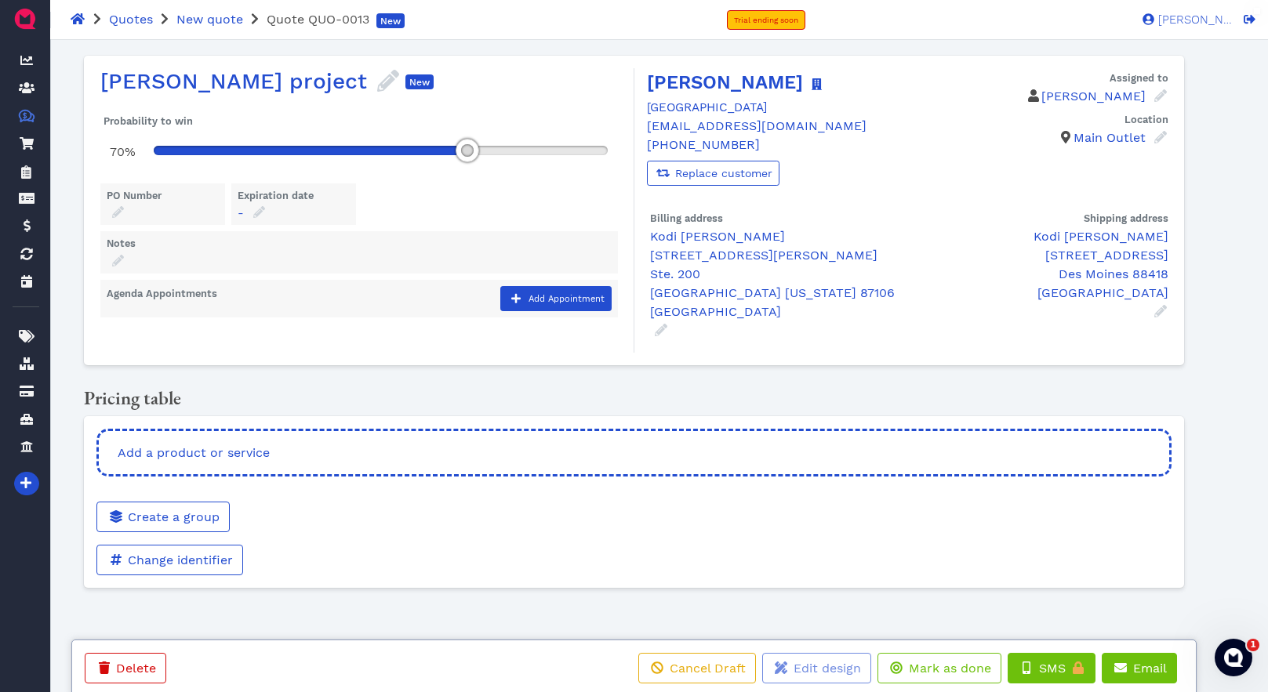
drag, startPoint x: 209, startPoint y: 152, endPoint x: 465, endPoint y: 149, distance: 255.6
click at [465, 149] on div at bounding box center [467, 151] width 24 height 24
click at [121, 213] on icon at bounding box center [118, 212] width 12 height 12
click at [166, 259] on input "text" at bounding box center [234, 261] width 235 height 30
type input "94000-0000012548"
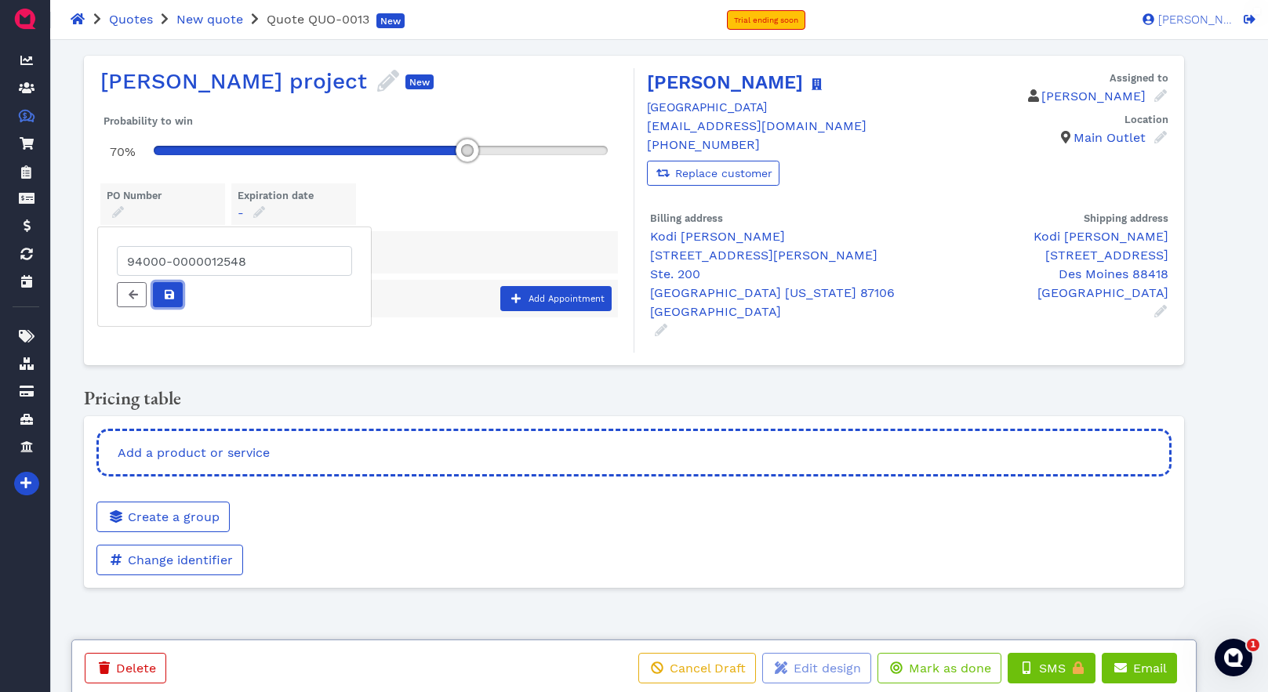
click at [163, 298] on span at bounding box center [168, 295] width 16 height 16
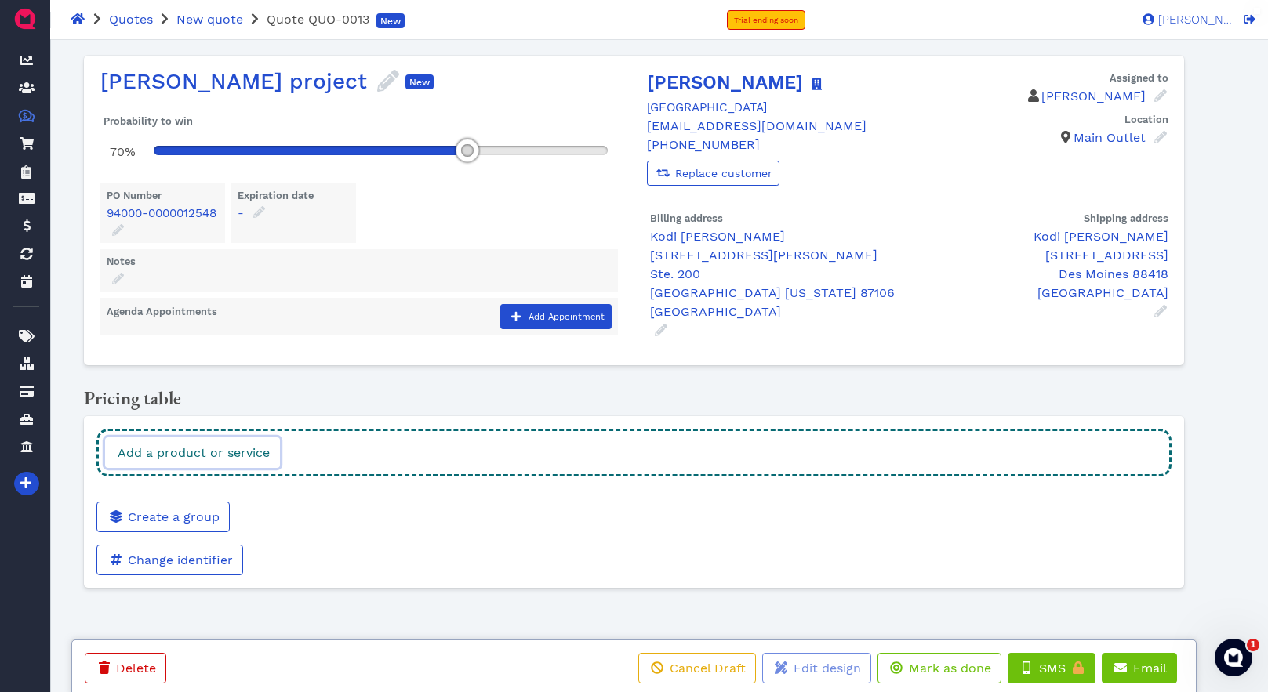
click at [217, 452] on span "Add a product or service" at bounding box center [192, 452] width 154 height 15
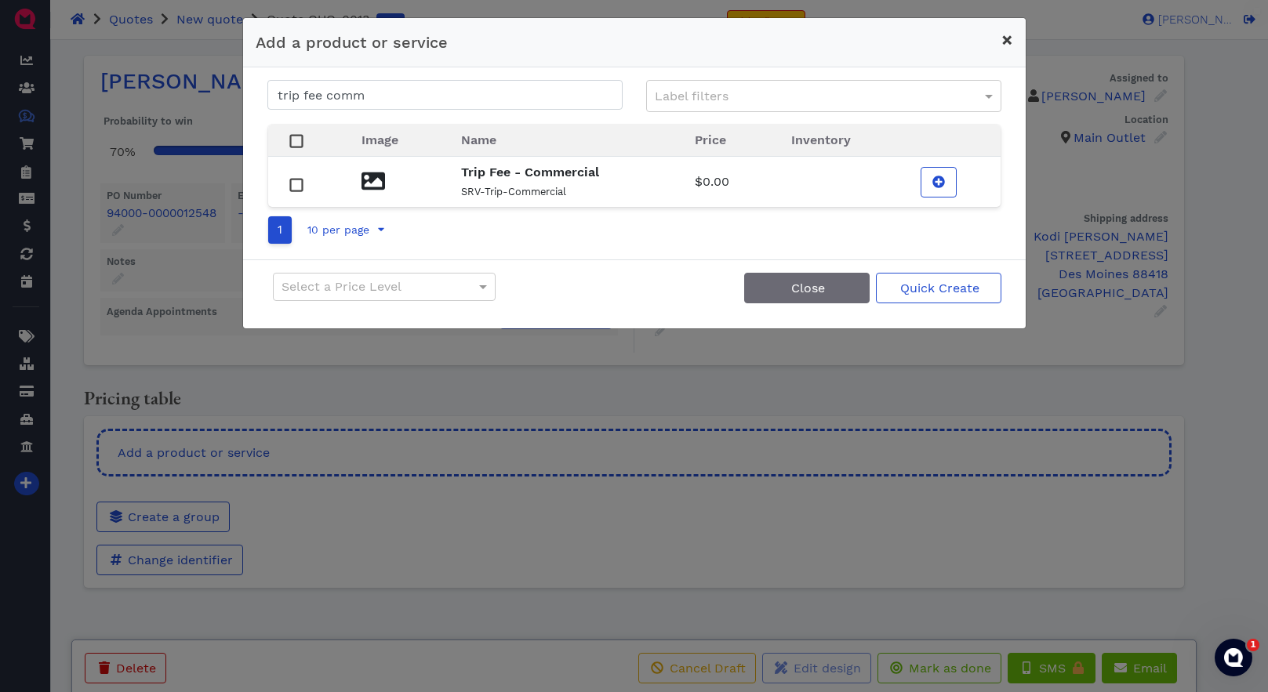
click at [1006, 38] on span "×" at bounding box center [1007, 40] width 12 height 22
